Goal: Task Accomplishment & Management: Use online tool/utility

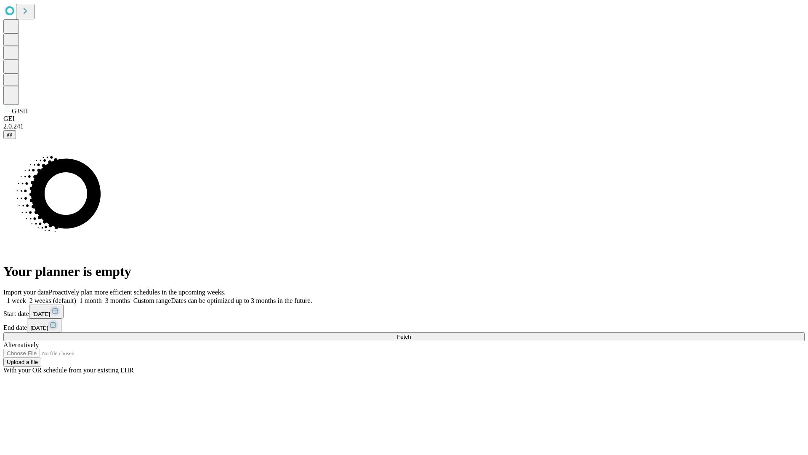
click at [411, 333] on span "Fetch" at bounding box center [404, 336] width 14 height 6
